Goal: Check status: Check status

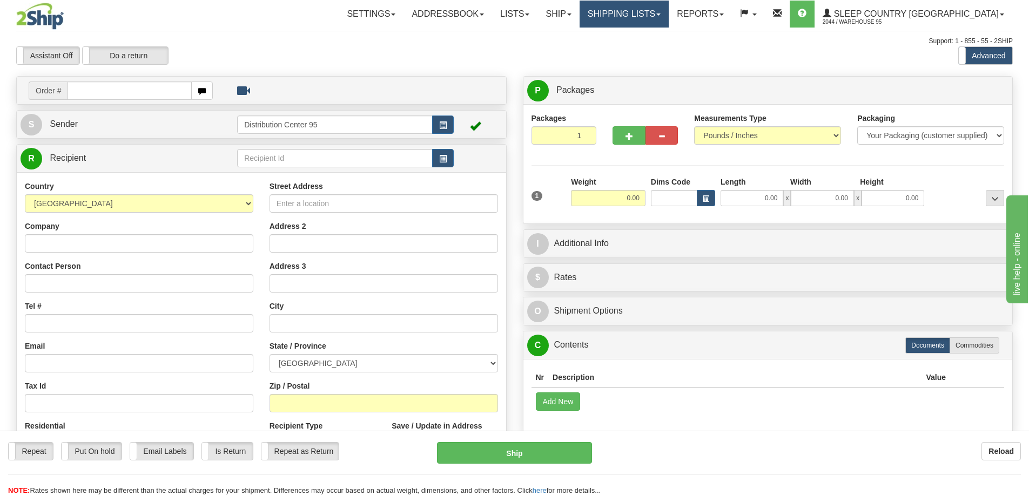
click at [652, 12] on link "Shipping lists" at bounding box center [624, 14] width 89 height 27
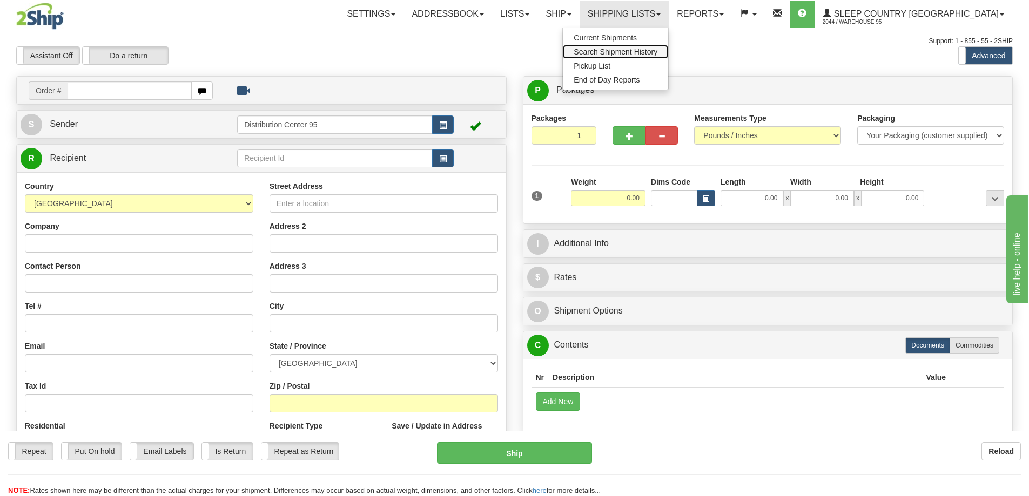
click at [642, 53] on span "Search Shipment History" at bounding box center [616, 52] width 84 height 9
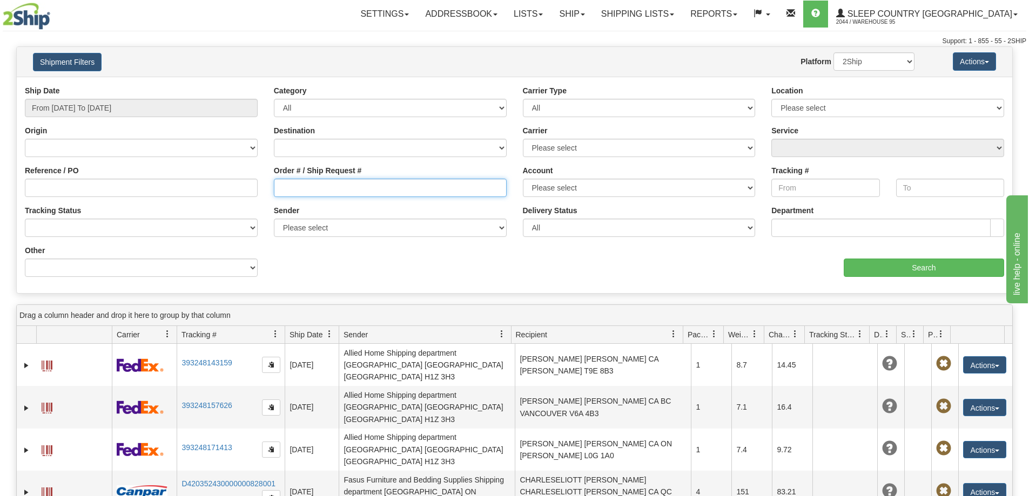
click at [341, 188] on input "Order # / Ship Request #" at bounding box center [390, 188] width 233 height 18
paste input "D433029420000003852001"
type input "D433029420000003852001"
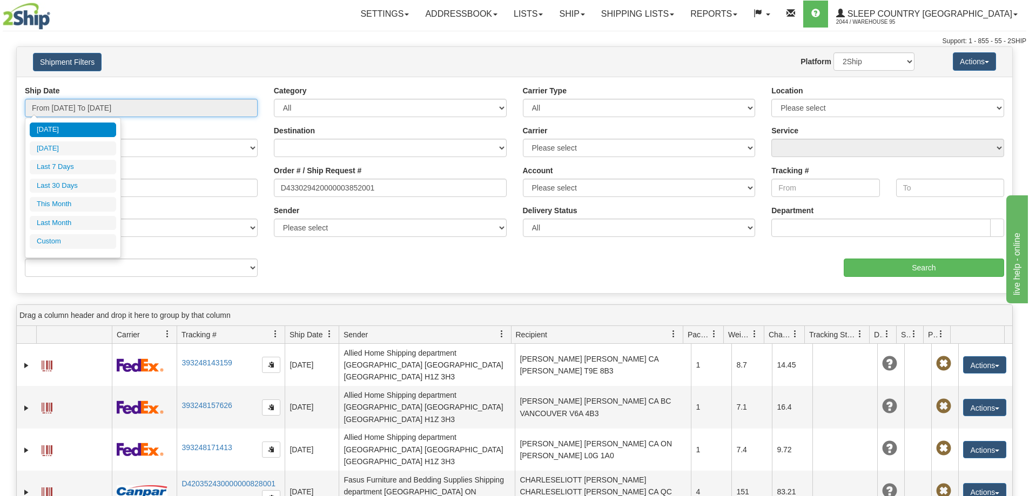
click at [72, 109] on input "From 09/15/2025 To 09/16/2025" at bounding box center [141, 108] width 233 height 18
click at [70, 185] on li "Last 30 Days" at bounding box center [73, 186] width 86 height 15
type input "From 08/18/2025 To 09/16/2025"
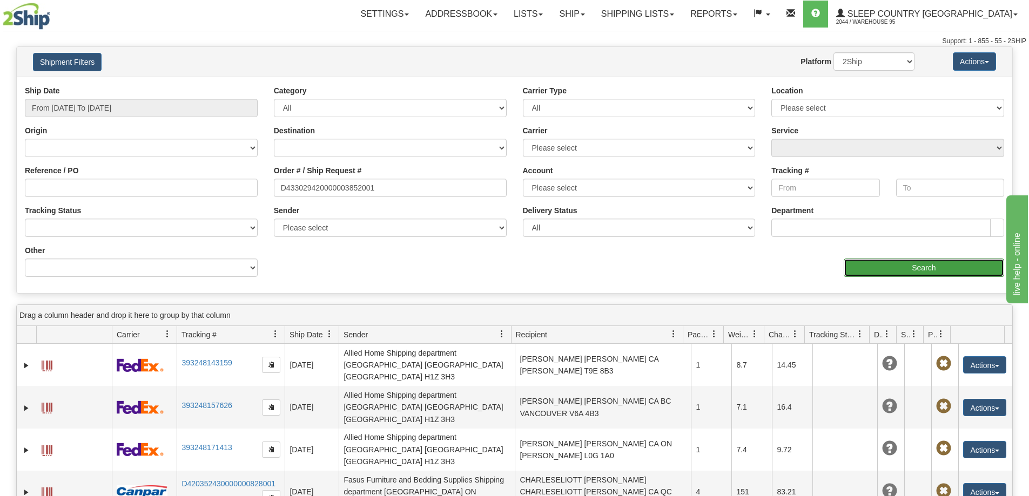
click at [879, 269] on input "Search" at bounding box center [924, 268] width 160 height 18
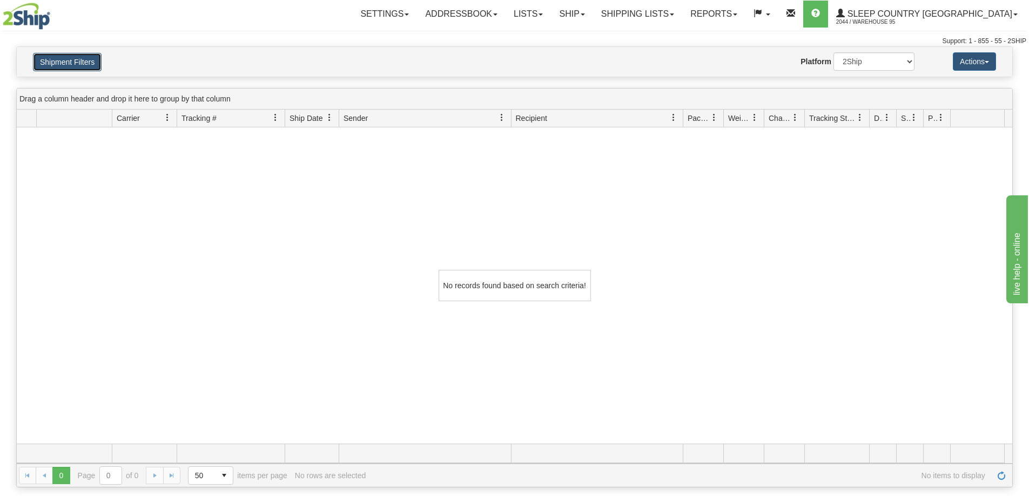
click at [62, 60] on button "Shipment Filters" at bounding box center [67, 62] width 69 height 18
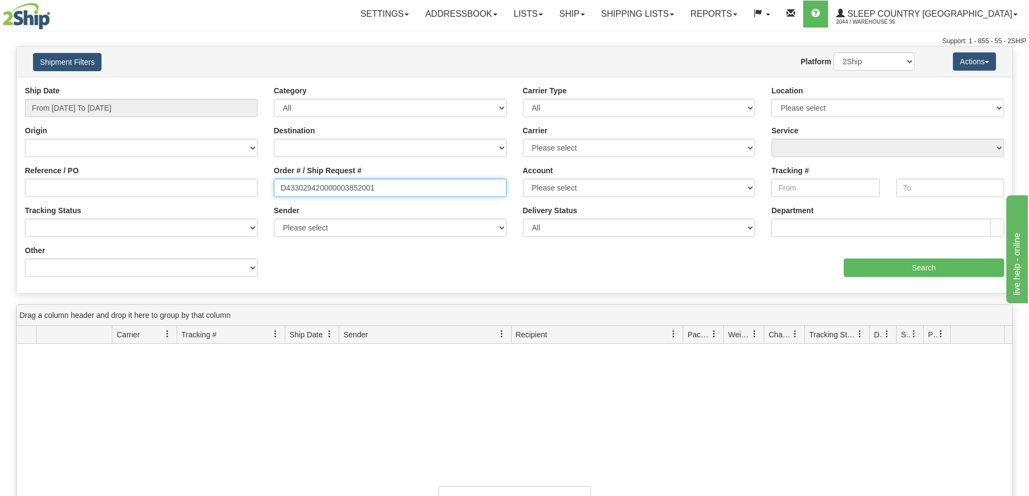
click at [453, 197] on input "D433029420000003852001" at bounding box center [390, 188] width 233 height 18
drag, startPoint x: 409, startPoint y: 187, endPoint x: 415, endPoint y: 185, distance: 6.3
click at [409, 187] on input "D433029420000003852001" at bounding box center [390, 188] width 233 height 18
drag, startPoint x: 446, startPoint y: 190, endPoint x: 197, endPoint y: 185, distance: 249.0
click at [197, 85] on div "Reference / PO Order # / Ship Request # D433029420000003852001 Account Please s…" at bounding box center [514, 85] width 995 height 0
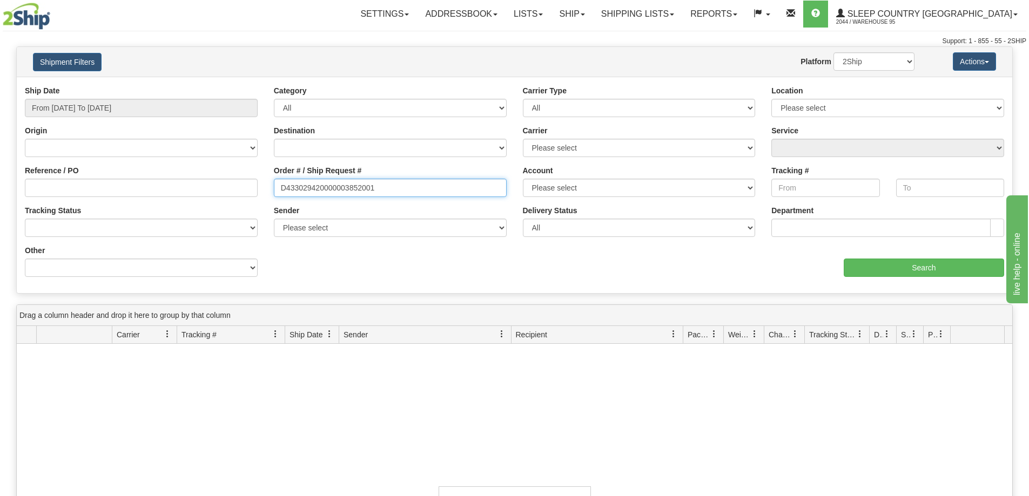
paste input "9000I058436"
type input "9000I058436"
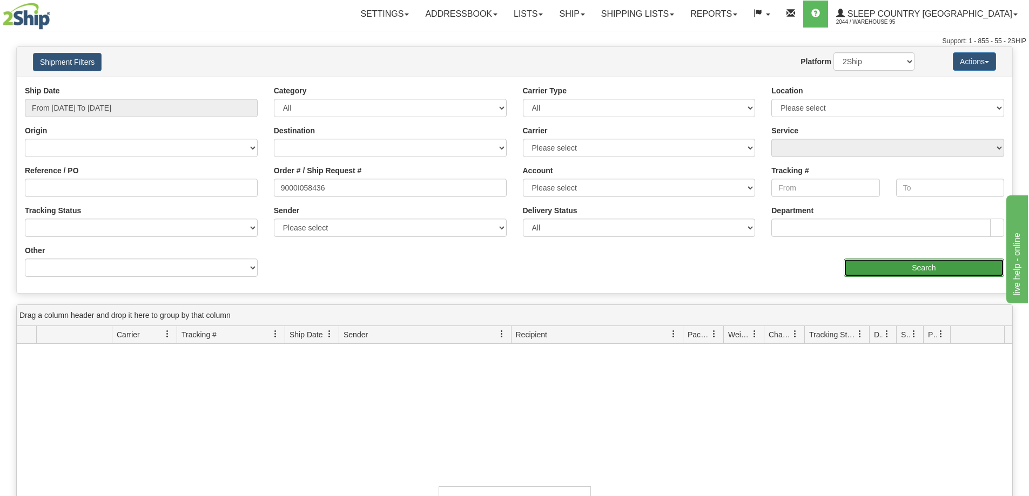
click at [872, 267] on input "Search" at bounding box center [924, 268] width 160 height 18
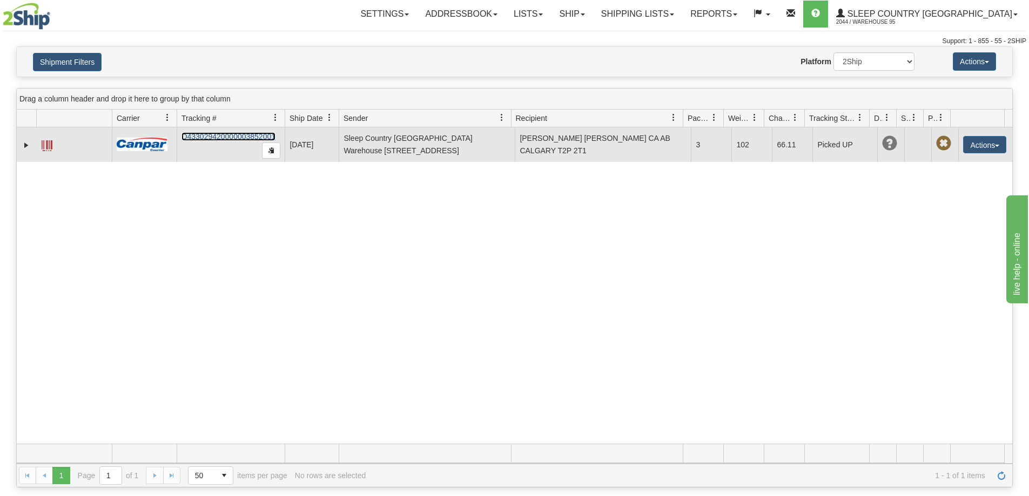
click at [221, 135] on link "D433029420000003852001" at bounding box center [228, 136] width 94 height 9
